Goal: Check status: Check status

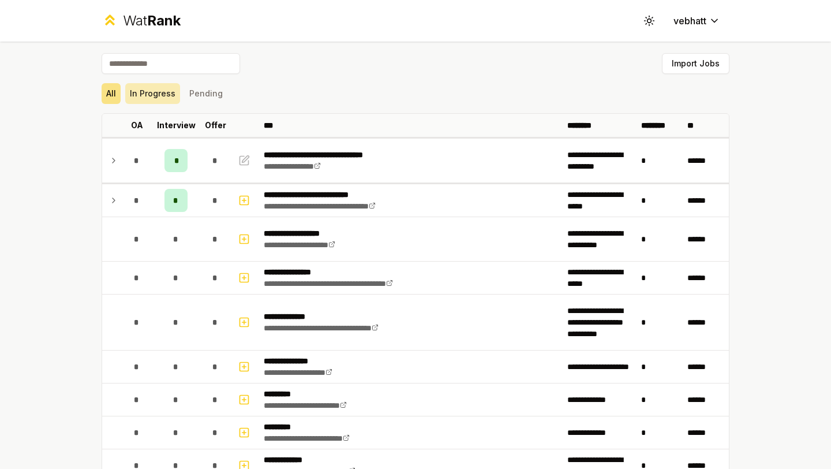
click at [167, 92] on button "In Progress" at bounding box center [152, 93] width 55 height 21
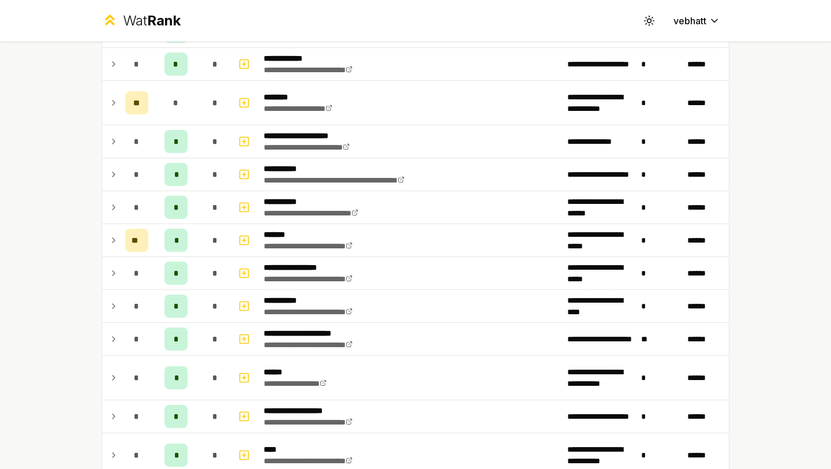
scroll to position [475, 0]
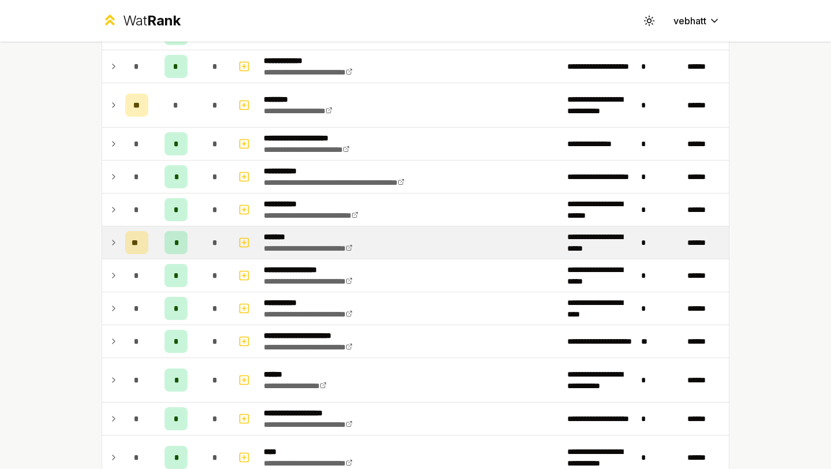
click at [113, 238] on icon at bounding box center [113, 243] width 9 height 14
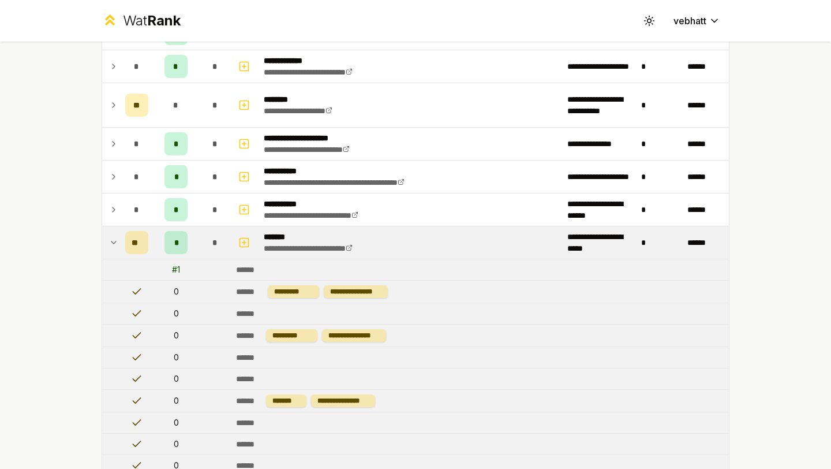
click at [113, 236] on icon at bounding box center [113, 243] width 9 height 14
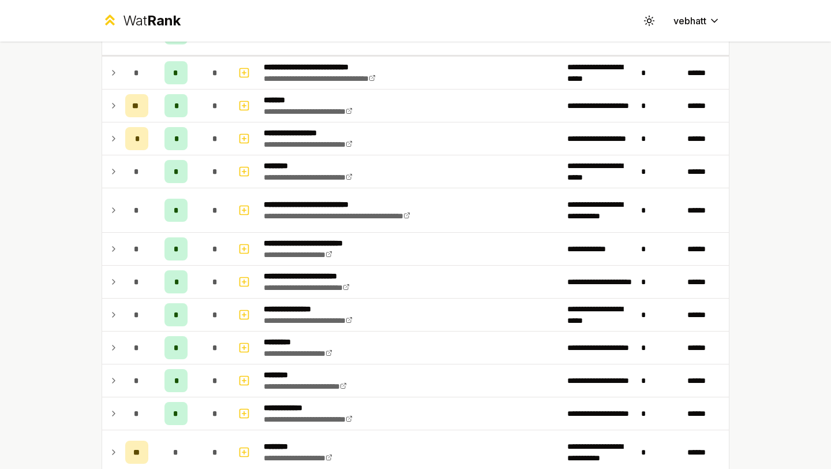
scroll to position [0, 0]
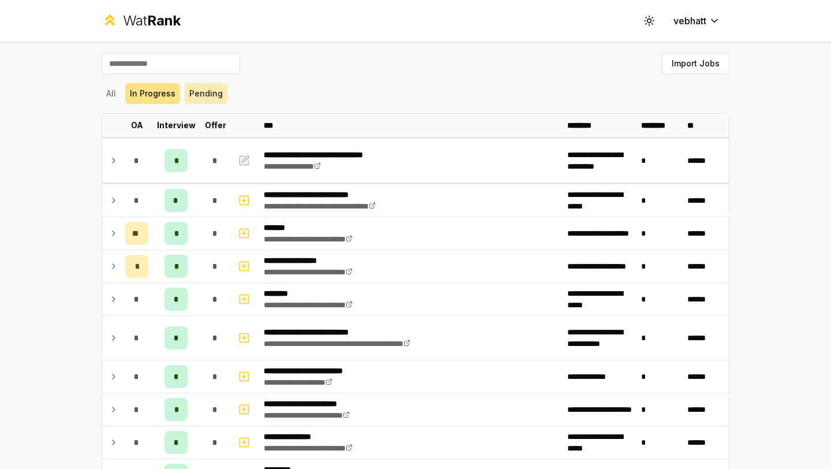
click at [185, 91] on button "Pending" at bounding box center [206, 93] width 43 height 21
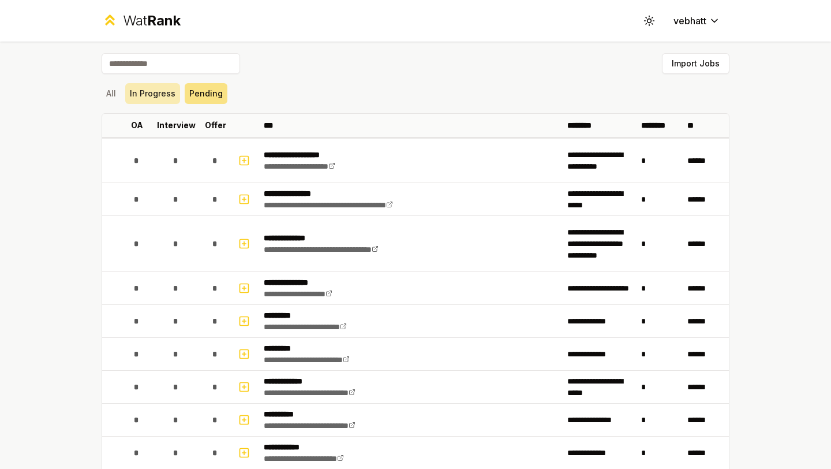
click at [152, 88] on button "In Progress" at bounding box center [152, 93] width 55 height 21
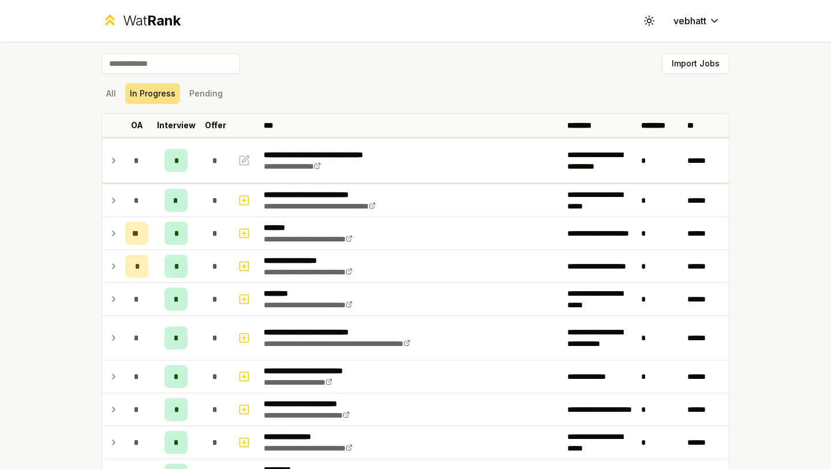
click at [278, 65] on div "Import Jobs" at bounding box center [416, 65] width 628 height 25
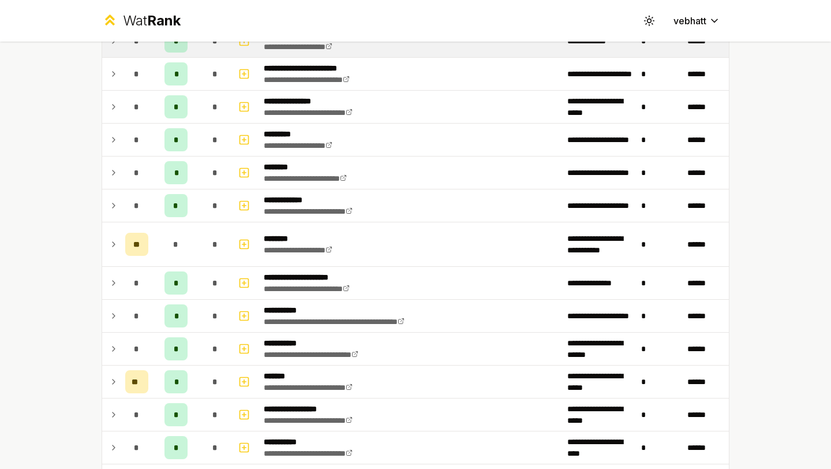
scroll to position [385, 0]
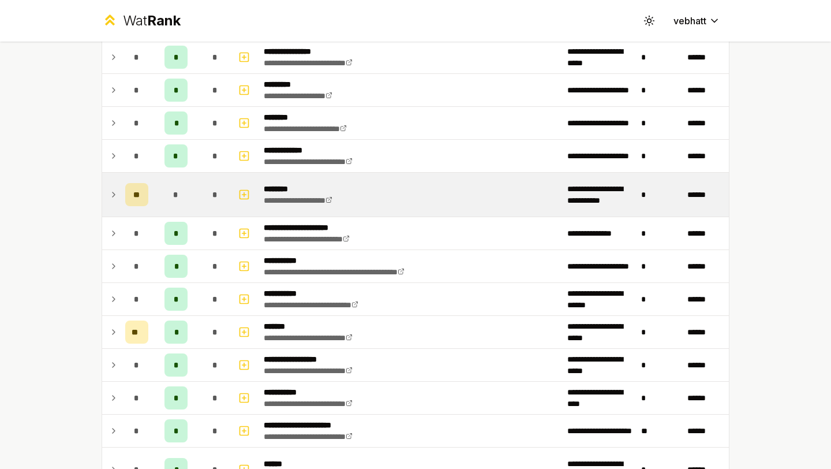
click at [115, 189] on icon at bounding box center [113, 195] width 9 height 14
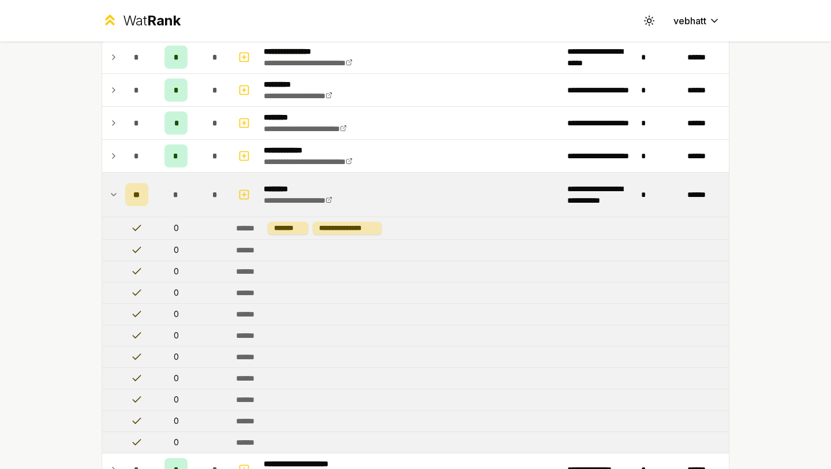
click at [115, 189] on icon at bounding box center [113, 195] width 9 height 14
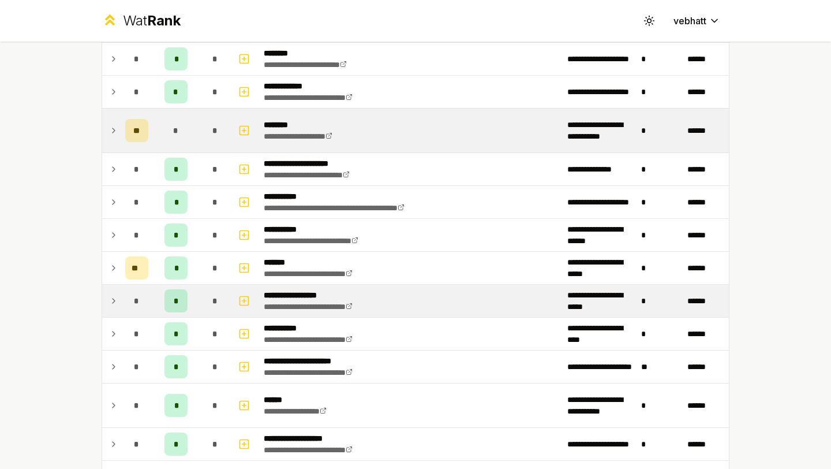
scroll to position [469, 0]
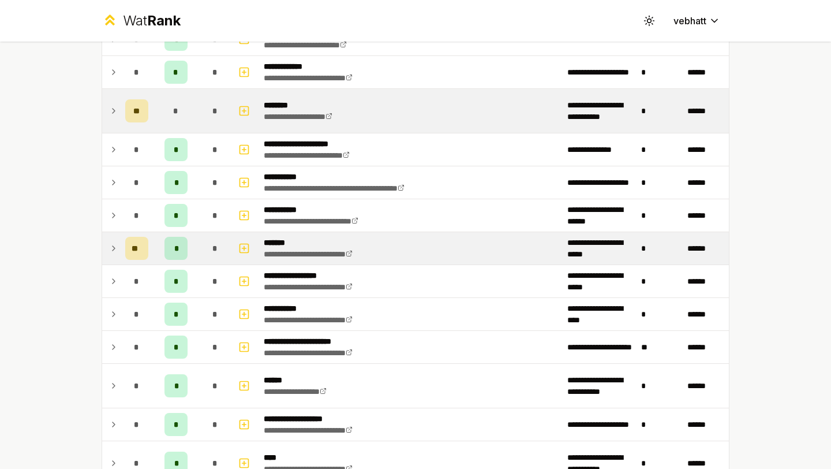
click at [109, 237] on td at bounding box center [111, 248] width 18 height 32
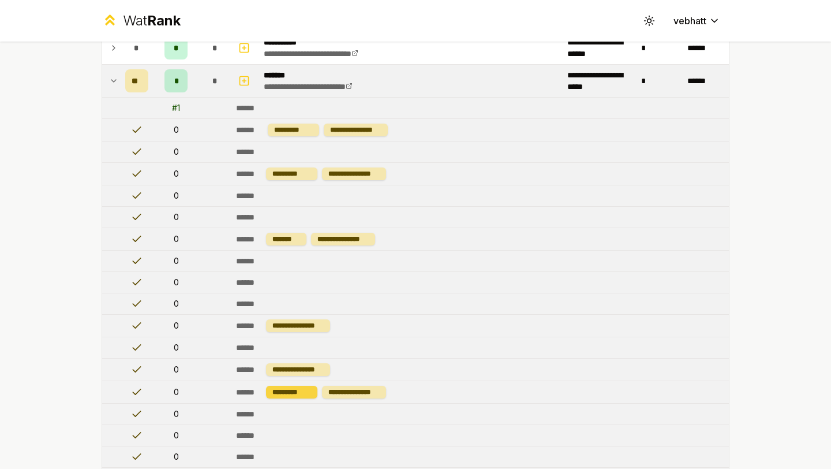
scroll to position [539, 0]
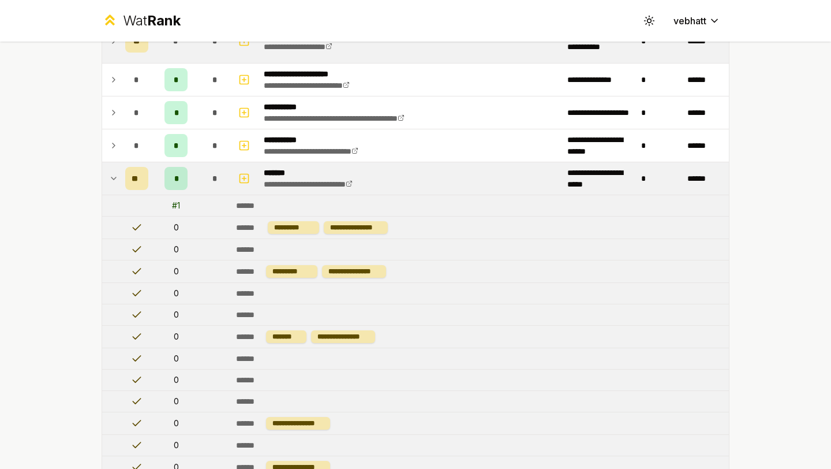
click at [111, 168] on td at bounding box center [111, 178] width 18 height 32
